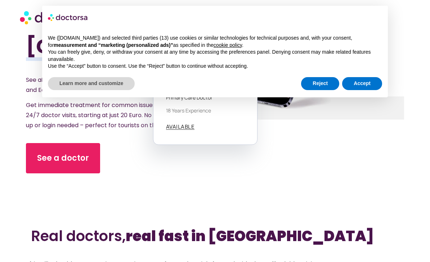
scroll to position [100, 0]
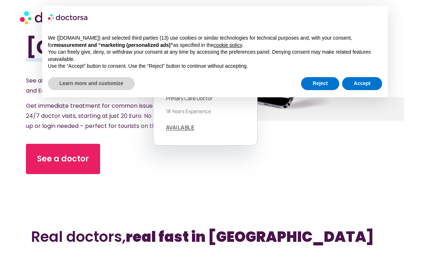
click at [47, 156] on link "See a doctor" at bounding box center [63, 159] width 74 height 30
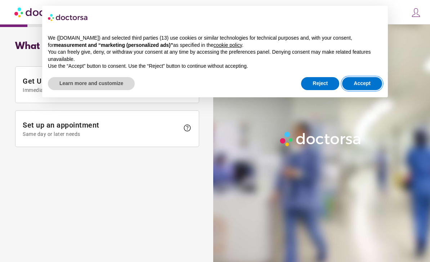
click at [370, 82] on button "Accept" at bounding box center [362, 83] width 40 height 13
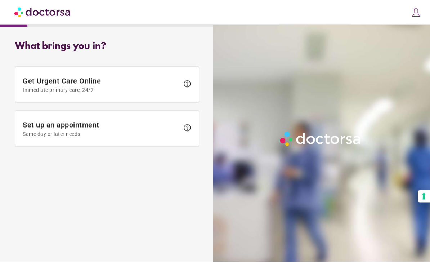
scroll to position [19, 0]
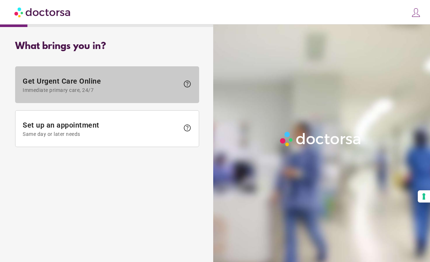
click at [30, 87] on span "Immediate primary care, 24/7" at bounding box center [101, 90] width 157 height 6
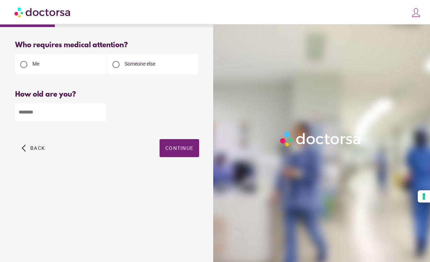
scroll to position [0, 0]
click at [31, 114] on input "number" at bounding box center [60, 112] width 91 height 18
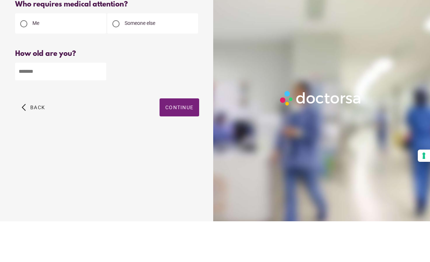
type input "**"
click at [186, 145] on span "Continue" at bounding box center [179, 148] width 28 height 6
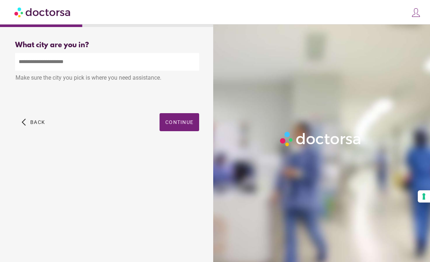
click at [25, 53] on input "text" at bounding box center [107, 62] width 184 height 18
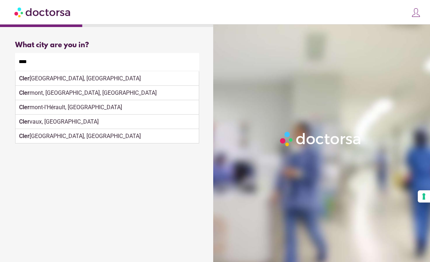
click at [46, 71] on div "Cler mont-Ferrand, France" at bounding box center [106, 78] width 183 height 14
type input "**********"
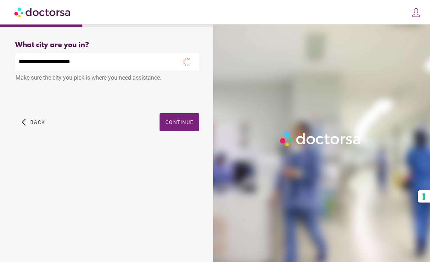
click at [190, 119] on span "Continue" at bounding box center [179, 122] width 28 height 6
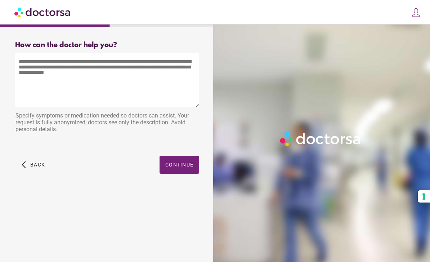
click at [26, 77] on textarea at bounding box center [107, 80] width 184 height 54
